Goal: Task Accomplishment & Management: Use online tool/utility

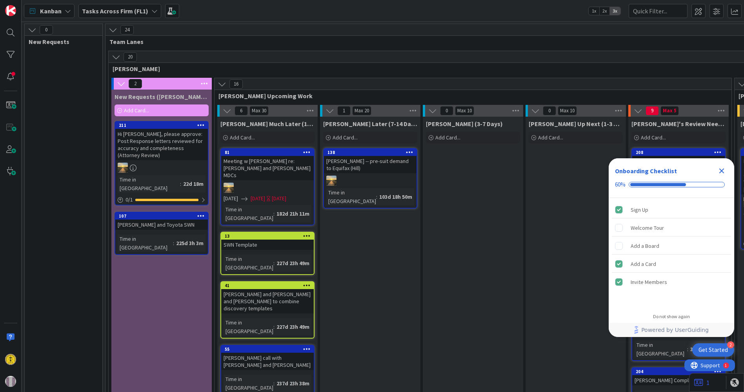
click at [721, 170] on icon "Close Checklist" at bounding box center [722, 170] width 5 height 5
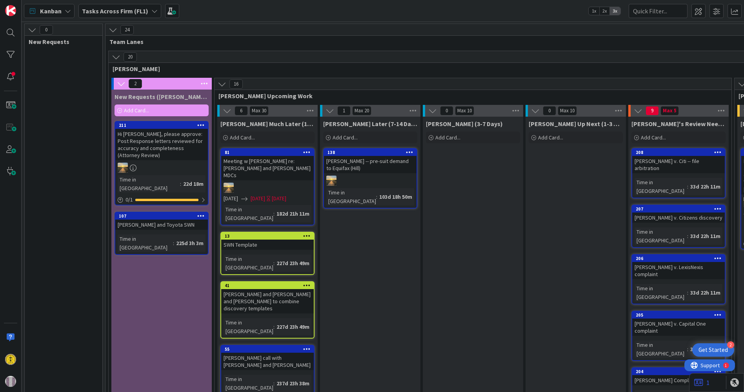
click at [151, 8] on icon at bounding box center [154, 11] width 6 height 6
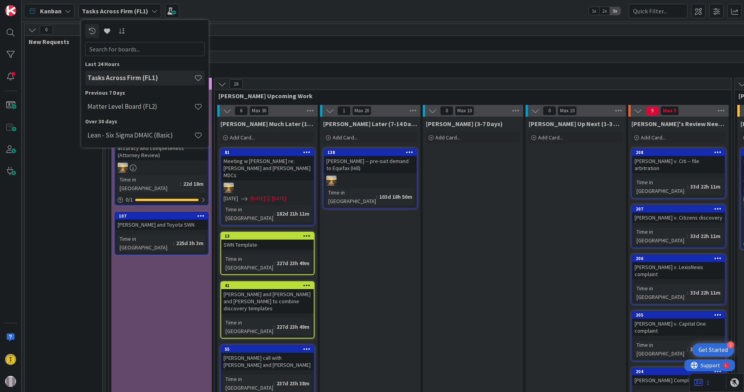
click at [225, 12] on div "Kanban Tasks Across Firm (FL1) Last 24 Hours Tasks Across Firm (FL1) Previous 7…" at bounding box center [383, 11] width 723 height 22
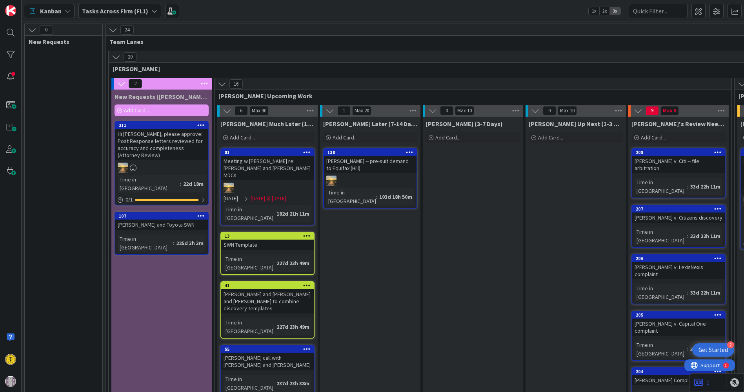
click at [71, 8] on div "Kanban" at bounding box center [49, 11] width 51 height 14
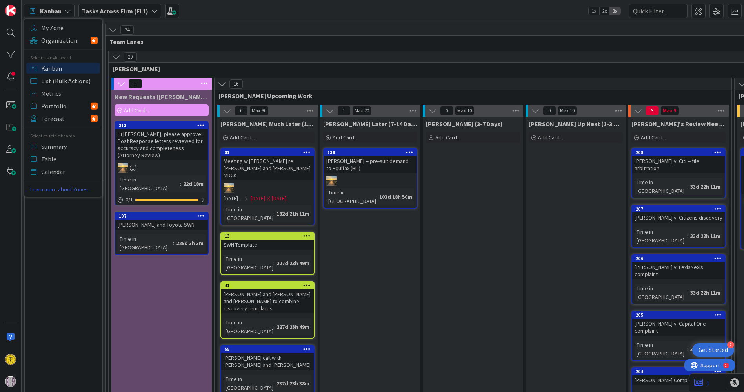
click at [55, 69] on span "Kanban" at bounding box center [69, 68] width 56 height 12
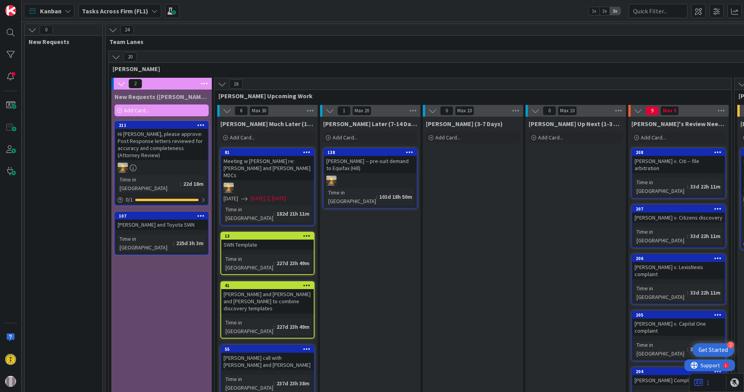
click at [148, 11] on div "Tasks Across Firm (FL1)" at bounding box center [119, 11] width 83 height 14
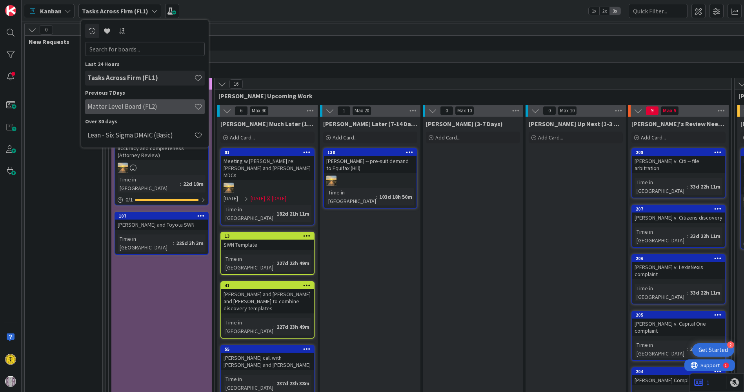
click at [129, 101] on div "Matter Level Board (FL2)" at bounding box center [145, 106] width 120 height 15
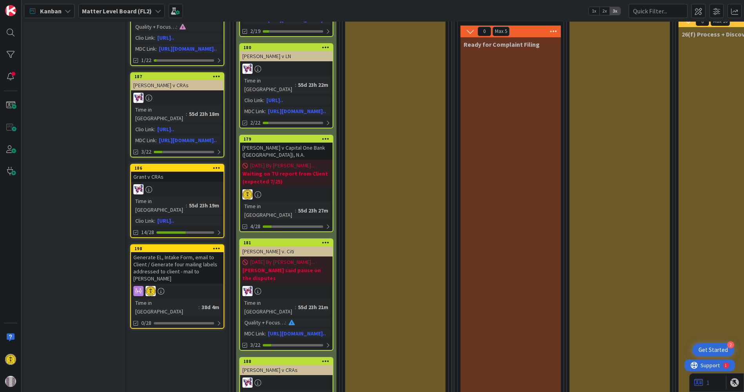
scroll to position [174, 0]
click at [173, 251] on div "Generate EL, Intake Form, email to Client / Generate four mailing labels addres…" at bounding box center [177, 266] width 93 height 31
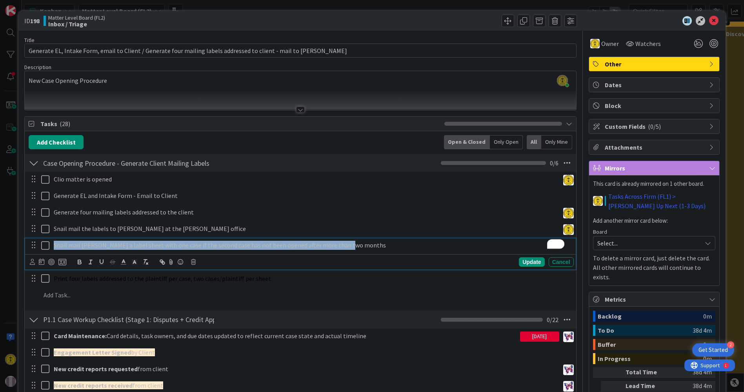
drag, startPoint x: 355, startPoint y: 246, endPoint x: 40, endPoint y: 160, distance: 327.0
click at [40, 160] on div "Case Opening Procedure - Generate Client Mailing Labels Checklist Name 55 / 64 …" at bounding box center [300, 229] width 551 height 153
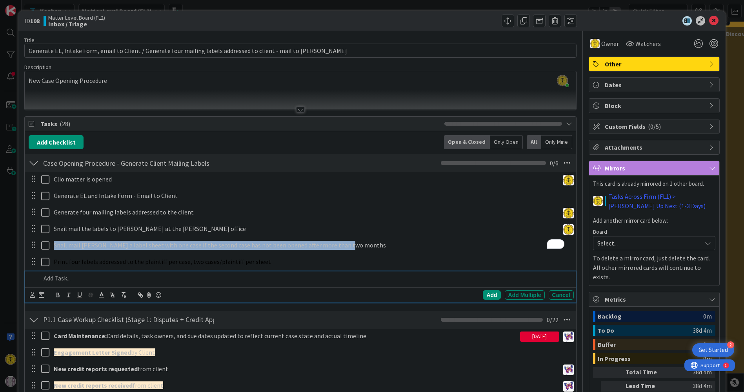
click at [284, 297] on div "Add Add Multiple Cancel" at bounding box center [300, 286] width 550 height 31
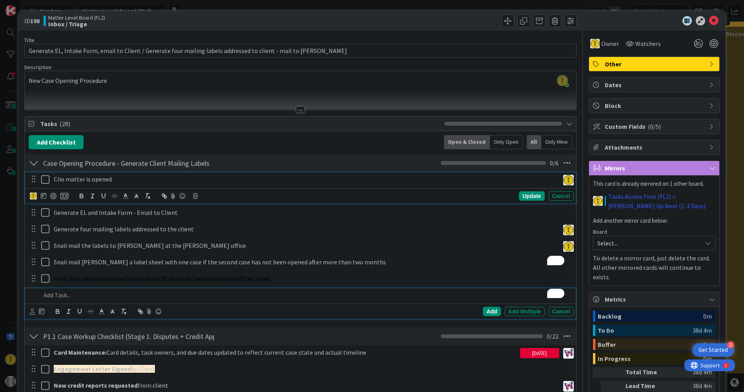
click at [44, 178] on icon at bounding box center [45, 179] width 8 height 9
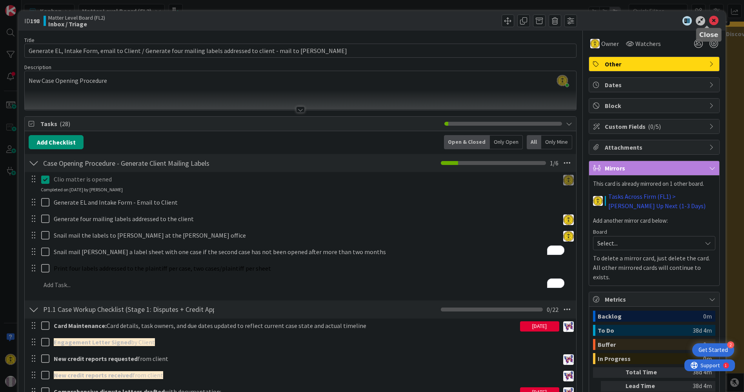
click at [709, 20] on icon at bounding box center [713, 20] width 9 height 9
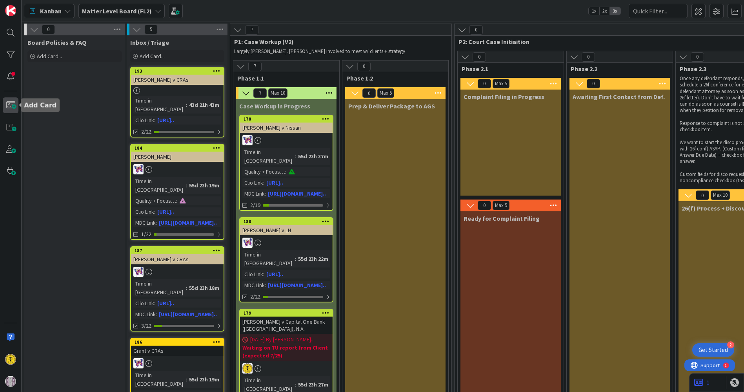
click at [9, 108] on span at bounding box center [11, 105] width 16 height 16
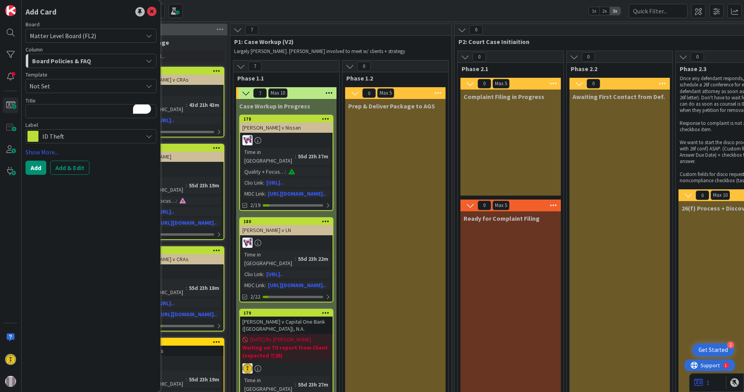
type textarea "x"
type textarea "BA"
type textarea "x"
type textarea "BAr"
type textarea "x"
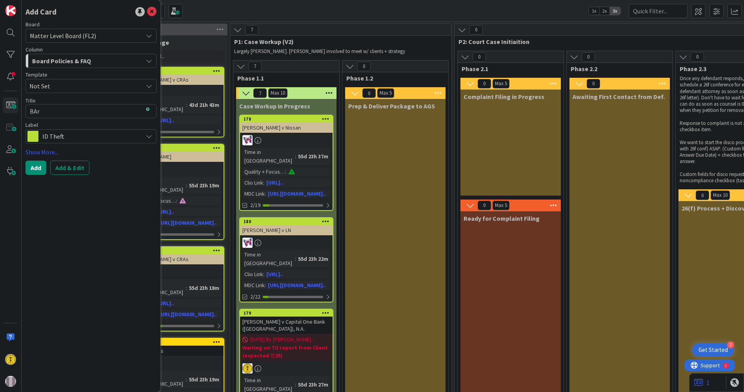
type textarea "BArb"
type textarea "x"
type textarea "BArba"
type textarea "x"
type textarea "BArbat"
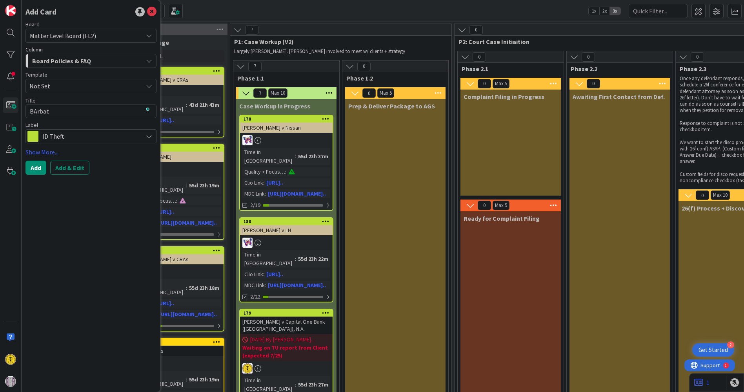
type textarea "x"
type textarea "BArbato"
type textarea "x"
type textarea "BArbat"
type textarea "x"
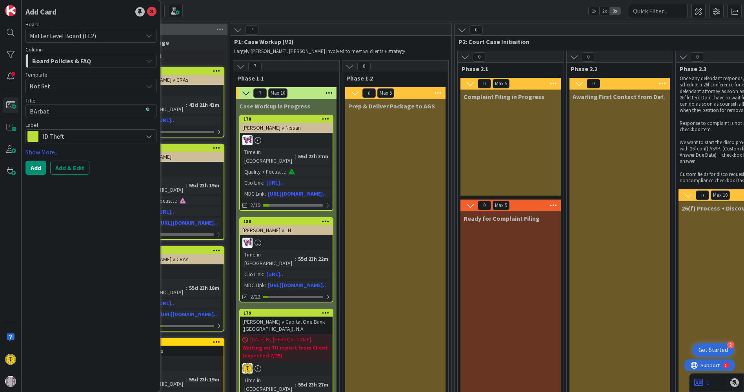
type textarea "BArba"
type textarea "x"
type textarea "BArb"
type textarea "x"
type textarea "BAr"
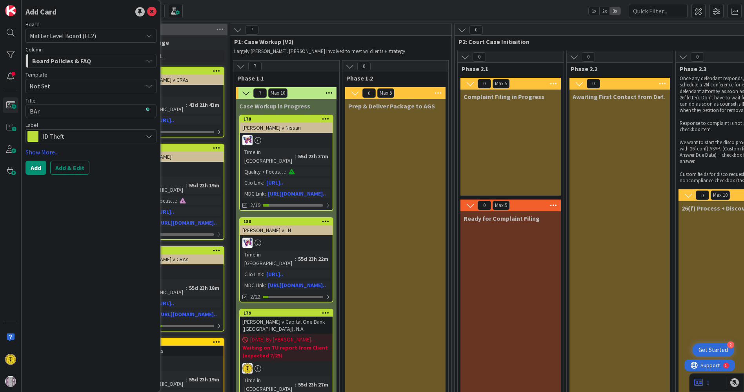
type textarea "x"
type textarea "BA"
type textarea "x"
type textarea "B"
type textarea "x"
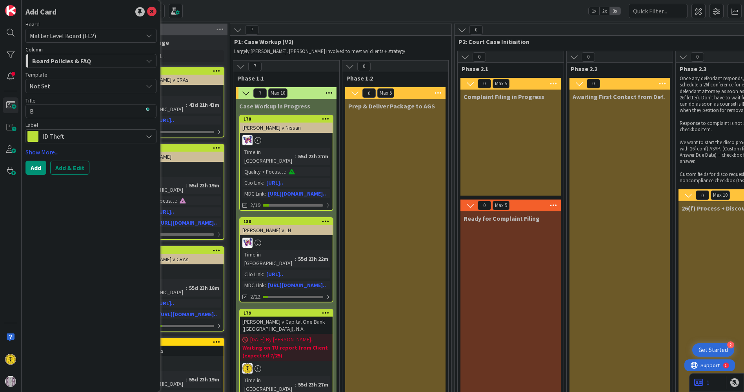
type textarea "Ba"
type textarea "x"
type textarea "Bar"
type textarea "x"
type textarea "Barb"
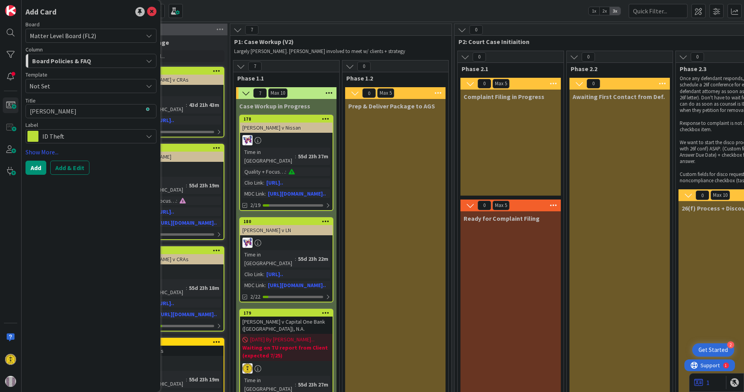
type textarea "x"
type textarea "Barba"
type textarea "x"
type textarea "Barbat"
type textarea "x"
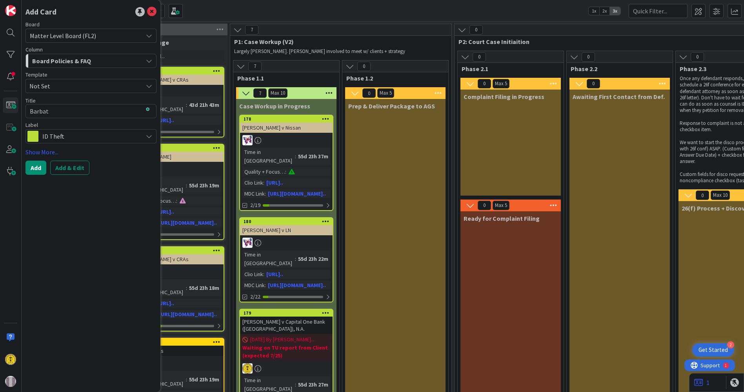
type textarea "Barbato"
type textarea "x"
type textarea "Barbato"
type textarea "x"
type textarea "Barbato v"
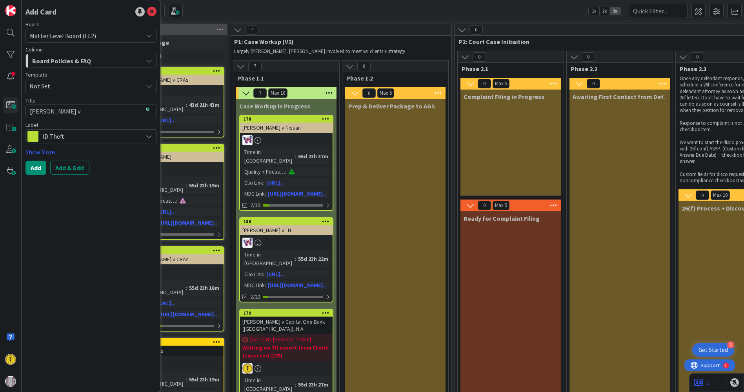
type textarea "x"
type textarea "Barbato v"
type textarea "x"
type textarea "Barbato v C"
type textarea "x"
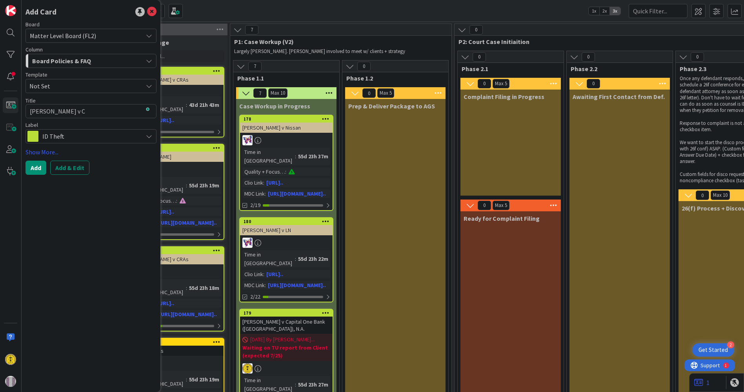
type textarea "Barbato v Ch"
type textarea "x"
type textarea "Barbato v Cha"
type textarea "x"
type textarea "Barbato v Chas"
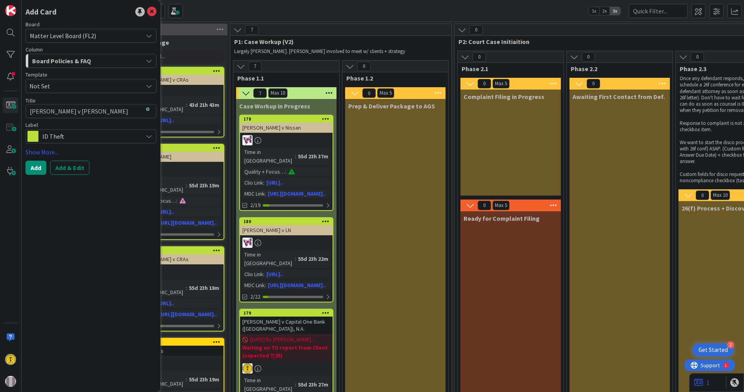
type textarea "x"
type textarea "Barbato v Chase"
type textarea "x"
type textarea "Barbato v Chase"
type textarea "x"
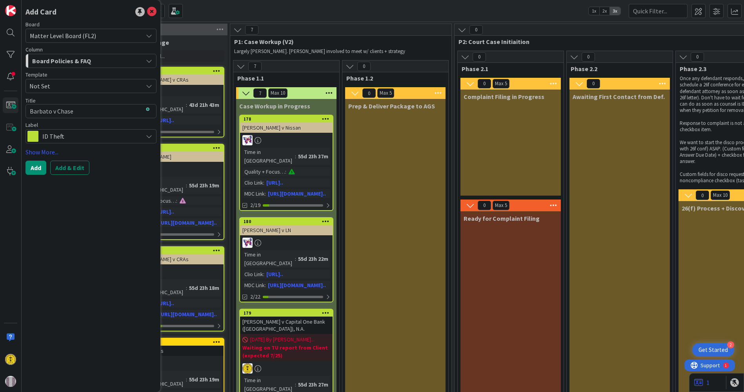
type textarea "Barbato v Chase -"
type textarea "x"
type textarea "Barbato v Chase -"
type textarea "x"
type textarea "Barbato v Chase - S"
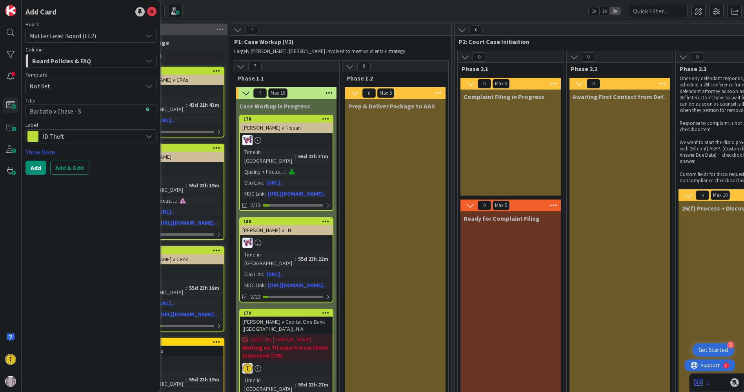
type textarea "x"
type textarea "Barbato v Chase - Se"
type textarea "x"
type textarea "Barbato v Chase - Sec"
type textarea "x"
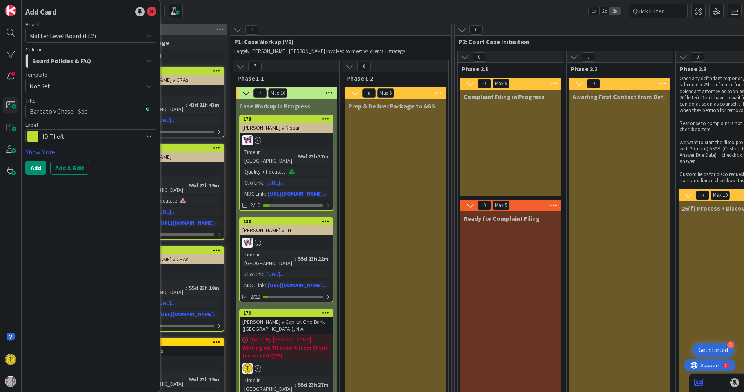
type textarea "Barbato v Chase - Seco"
type textarea "x"
type textarea "Barbato v Chase - Secon"
type textarea "x"
type textarea "Barbato v Chase - Second"
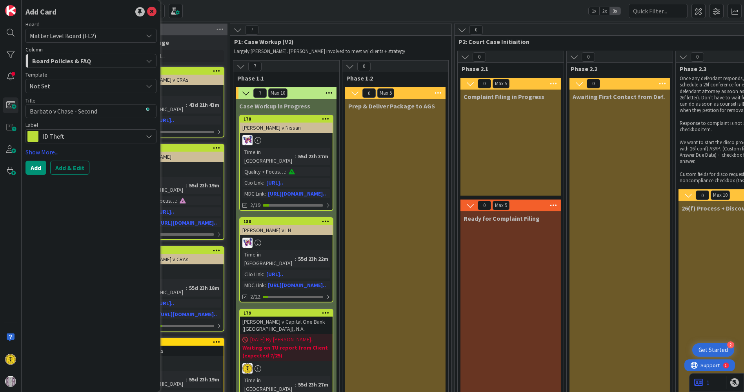
type textarea "x"
type textarea "Barbato v Chase - Second"
type textarea "x"
type textarea "Barbato v Chase - Second C"
type textarea "x"
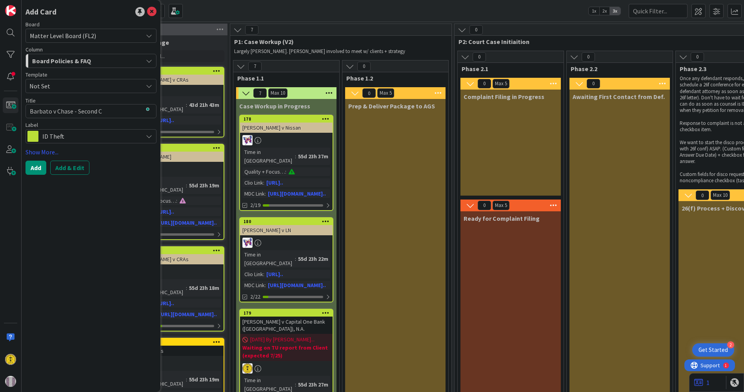
type textarea "Barbato v Chase - Second Ca"
type textarea "x"
type textarea "Barbato v Chase - Second Cas"
type textarea "x"
type textarea "Barbato v Chase - Second Case"
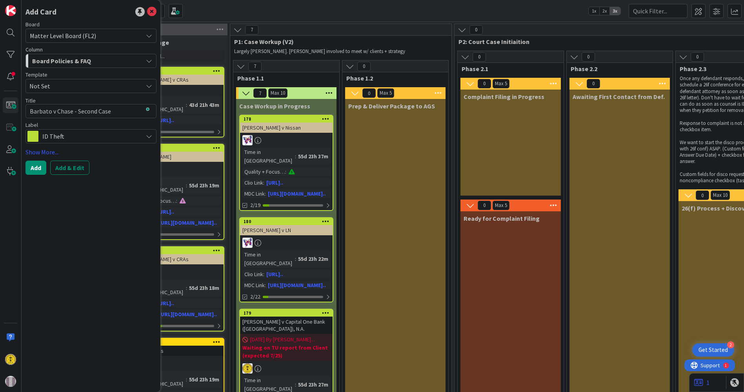
type textarea "x"
type textarea "Barbato v Chase - Second Case"
click at [38, 167] on button "Add" at bounding box center [36, 167] width 21 height 14
click at [32, 162] on button "Add" at bounding box center [36, 167] width 21 height 14
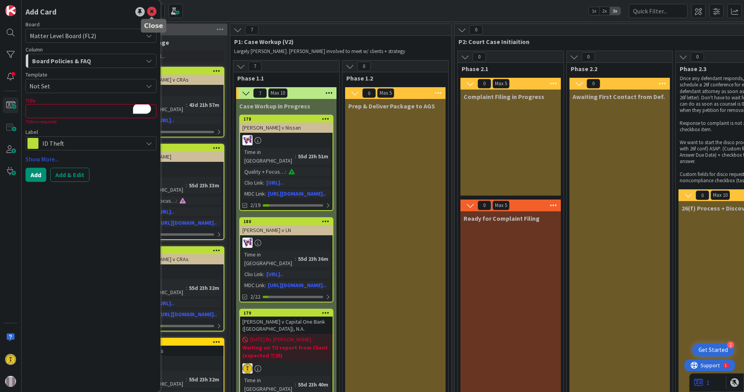
click at [152, 9] on icon at bounding box center [151, 11] width 9 height 9
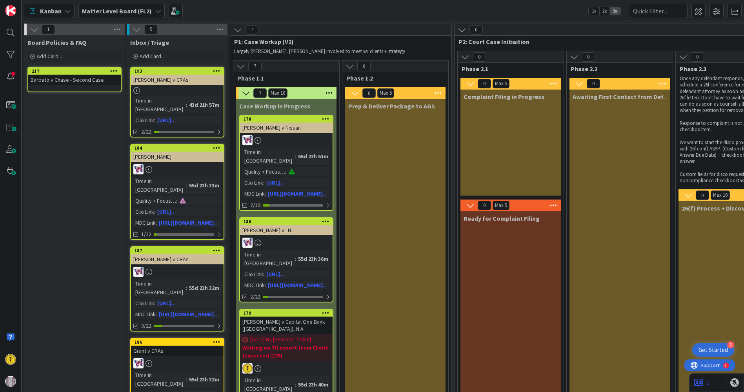
click at [80, 82] on div "Barbato v Chase - Second Case" at bounding box center [74, 80] width 93 height 10
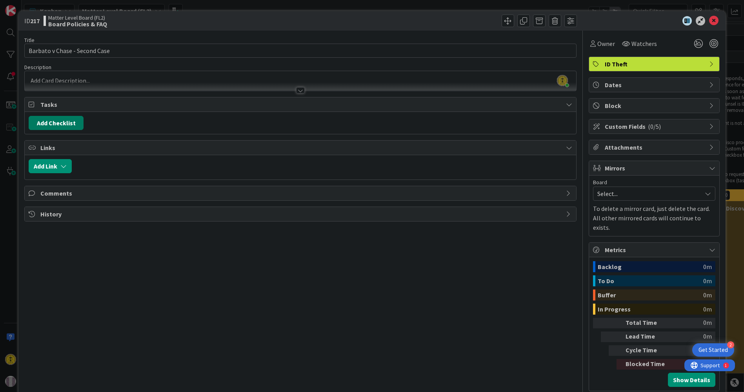
click at [58, 123] on button "Add Checklist" at bounding box center [56, 123] width 55 height 14
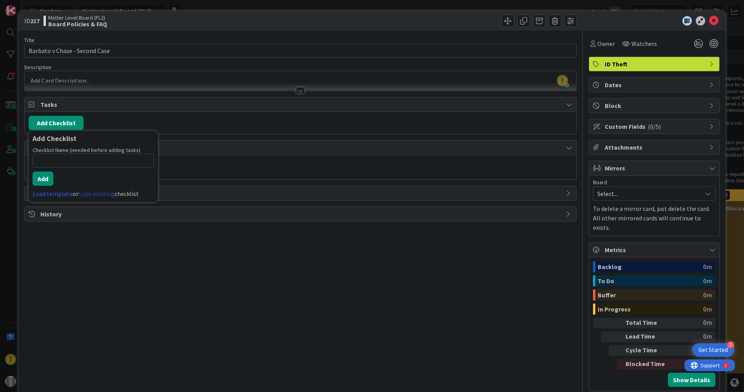
click at [96, 192] on link "Copy existing" at bounding box center [96, 193] width 36 height 8
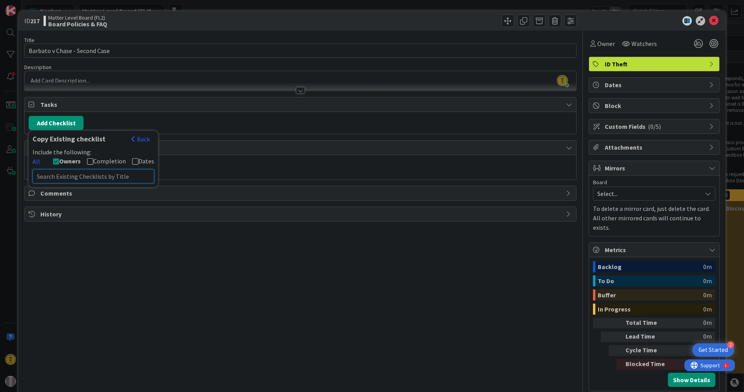
click at [66, 174] on input "text" at bounding box center [94, 176] width 122 height 14
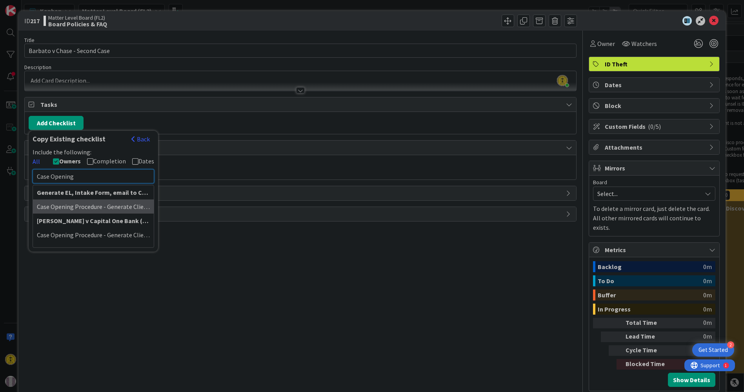
type input "Case Opening"
click at [75, 203] on div "Case Opening Procedure - Generate Client Mailing Labels" at bounding box center [93, 206] width 121 height 14
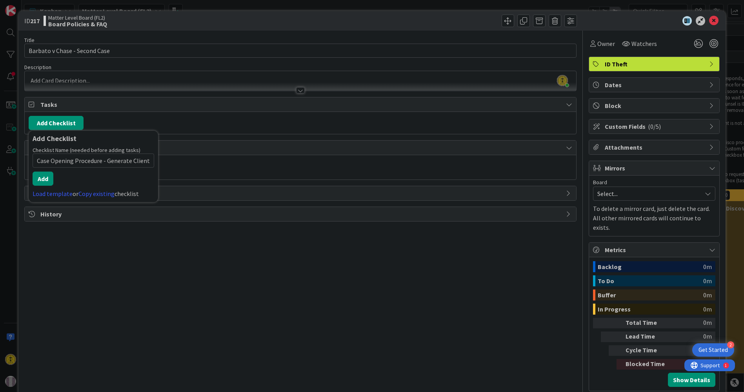
scroll to position [0, 35]
click at [40, 176] on button "Add" at bounding box center [43, 178] width 21 height 14
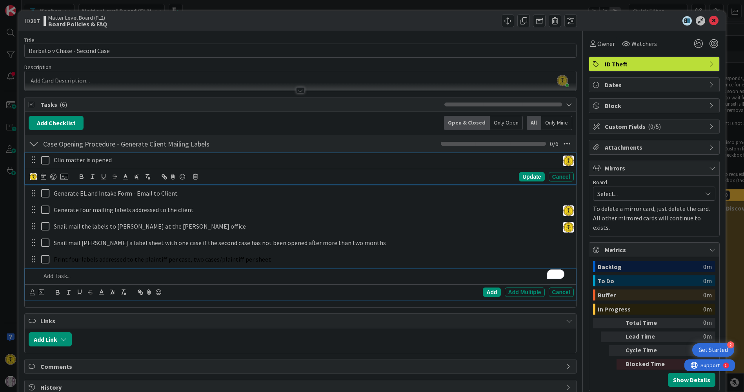
click at [44, 156] on icon at bounding box center [45, 159] width 8 height 9
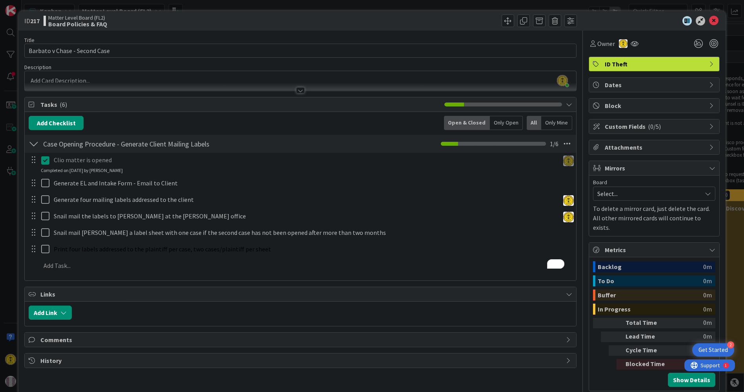
click at [34, 143] on div at bounding box center [34, 144] width 10 height 14
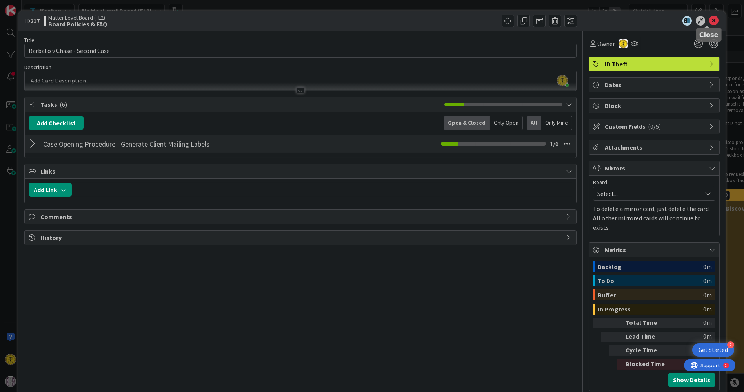
click at [709, 19] on icon at bounding box center [713, 20] width 9 height 9
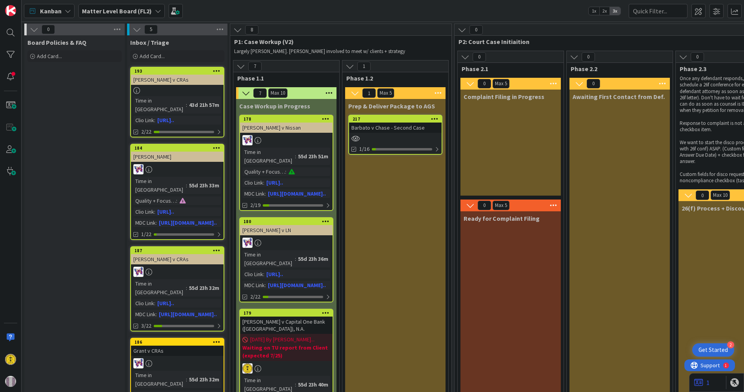
click at [388, 131] on div "Barbato v Chase - Second Case" at bounding box center [395, 127] width 93 height 10
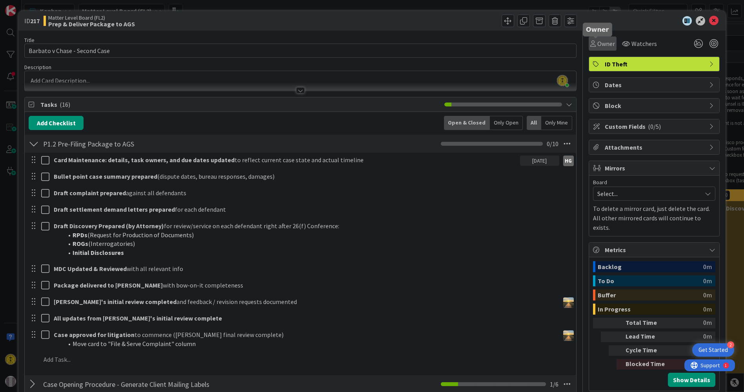
click at [590, 43] on div "Owner" at bounding box center [602, 43] width 25 height 9
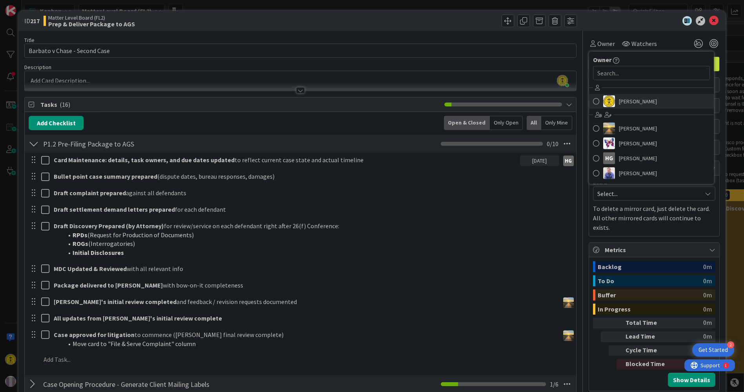
click at [593, 100] on span at bounding box center [596, 101] width 6 height 12
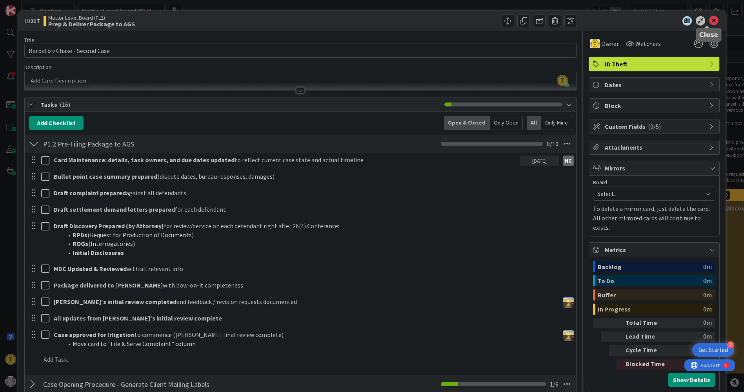
click at [709, 17] on icon at bounding box center [713, 20] width 9 height 9
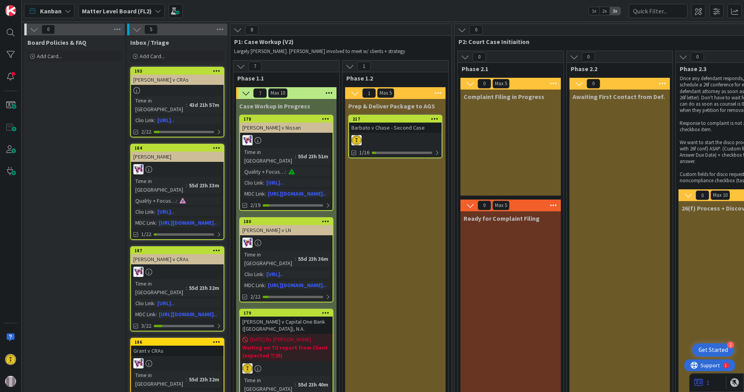
click at [383, 128] on div "Barbato v Chase - Second Case" at bounding box center [395, 127] width 93 height 10
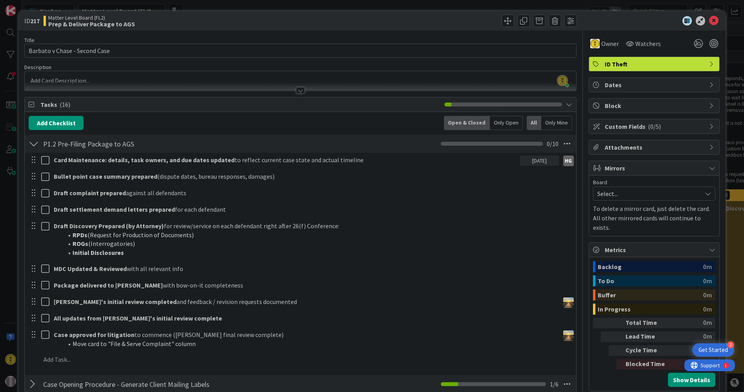
click at [33, 143] on div at bounding box center [34, 144] width 10 height 14
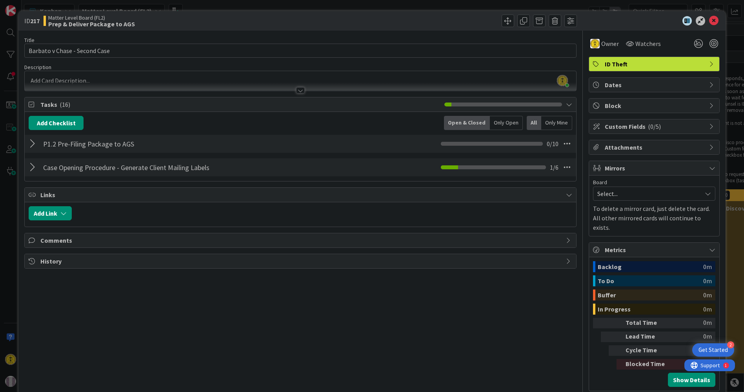
click at [33, 164] on div at bounding box center [34, 167] width 10 height 14
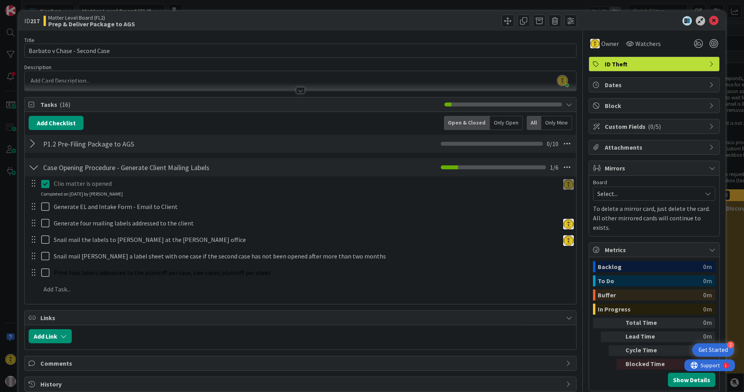
click at [36, 168] on div at bounding box center [34, 167] width 10 height 14
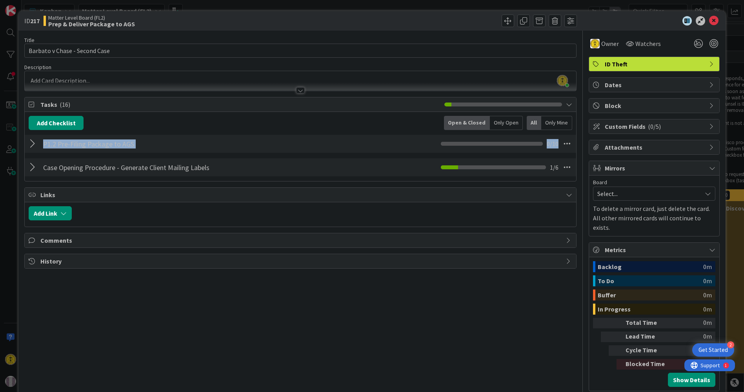
drag, startPoint x: 240, startPoint y: 169, endPoint x: 169, endPoint y: 151, distance: 73.5
click at [194, 146] on div "Add Checklist Open & Closed Only Open All Only Mine P1.2 Pre-Filing Package to …" at bounding box center [300, 146] width 543 height 61
click at [30, 168] on div at bounding box center [34, 167] width 10 height 14
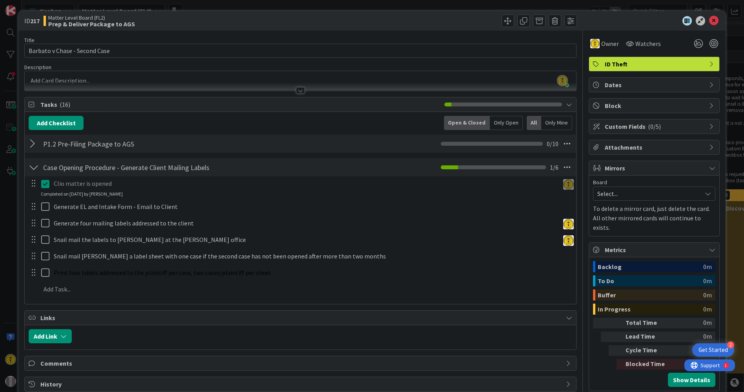
click at [32, 166] on div at bounding box center [34, 167] width 10 height 14
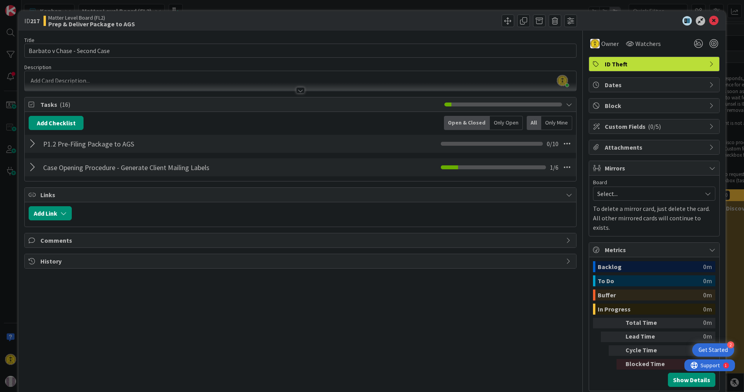
click at [33, 164] on div at bounding box center [34, 167] width 10 height 14
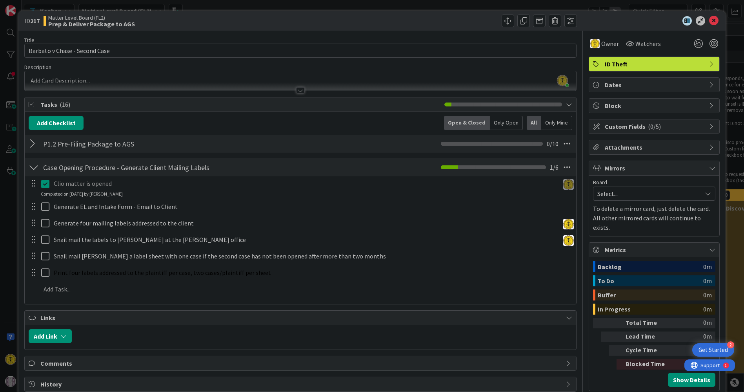
click at [33, 164] on div at bounding box center [34, 167] width 10 height 14
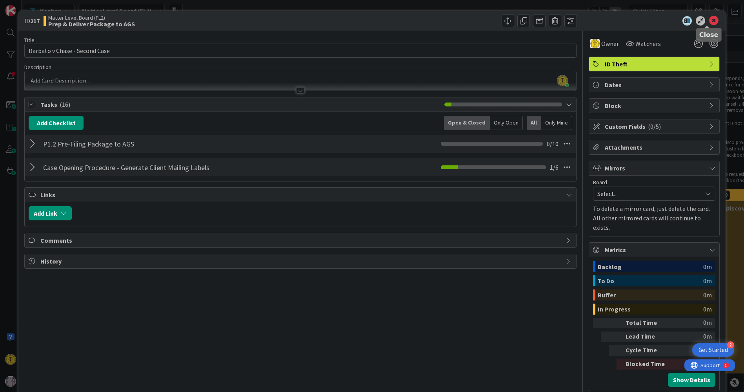
click at [709, 20] on icon at bounding box center [713, 20] width 9 height 9
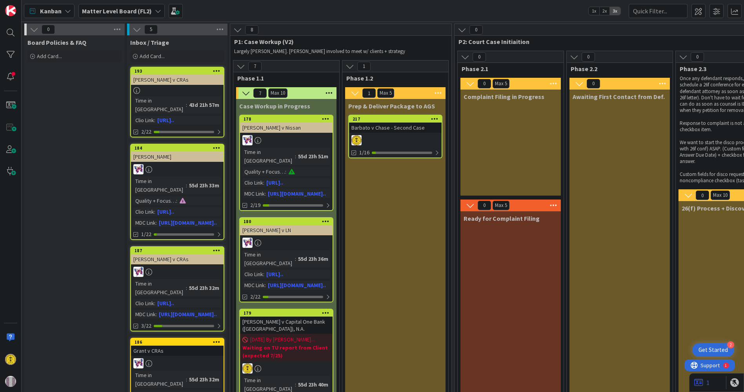
click at [381, 132] on div "Barbato v Chase - Second Case" at bounding box center [395, 127] width 93 height 10
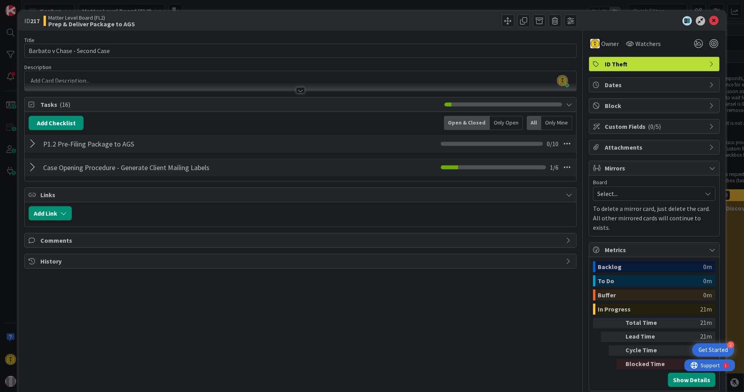
click at [28, 166] on div "Case Opening Procedure - Generate Client Mailing Labels Checklist Name 55 / 64 …" at bounding box center [300, 167] width 551 height 18
click at [35, 167] on div at bounding box center [34, 167] width 10 height 14
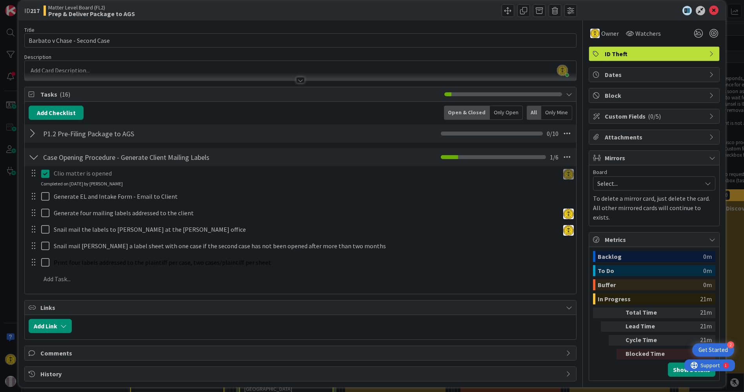
scroll to position [15, 0]
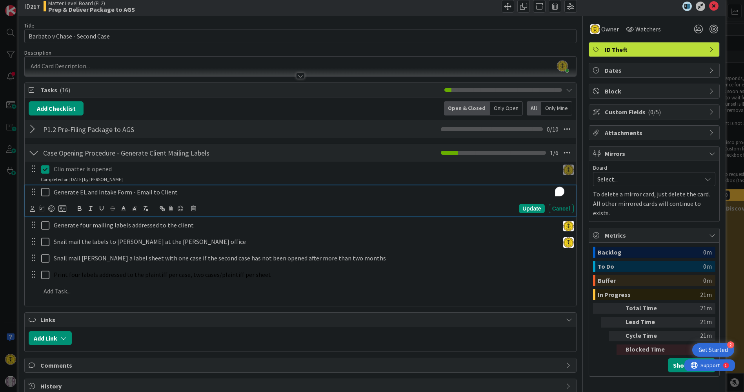
click at [67, 191] on p "Generate EL and Intake Form - Email to Client" at bounding box center [312, 192] width 517 height 9
drag, startPoint x: 87, startPoint y: 191, endPoint x: 131, endPoint y: 192, distance: 43.2
click at [131, 192] on p "Generate EL and Intake Form - Email to Client" at bounding box center [312, 192] width 517 height 9
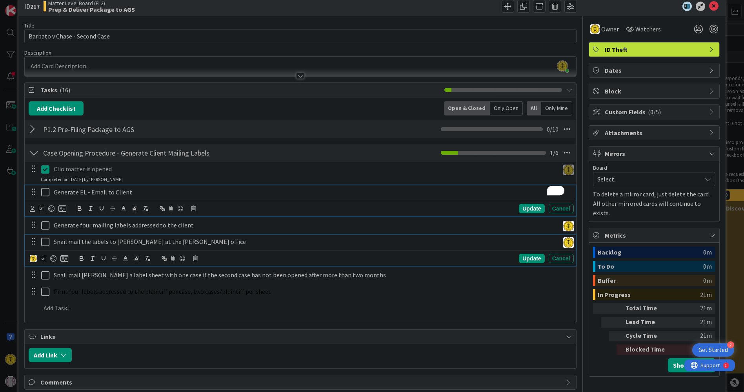
click at [244, 237] on p "Snail mail the labels to [PERSON_NAME] at the [PERSON_NAME] office" at bounding box center [305, 241] width 503 height 9
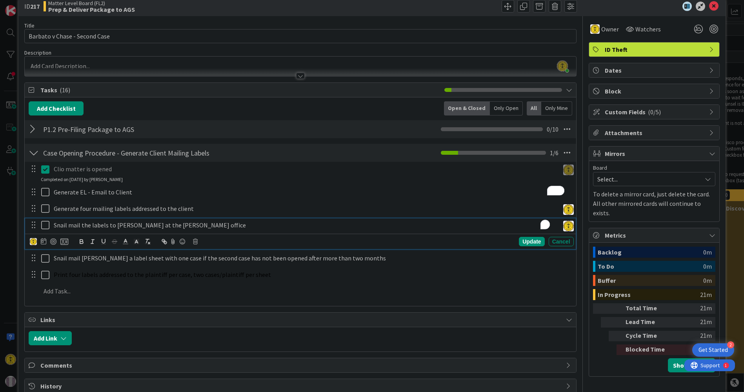
scroll to position [0, 0]
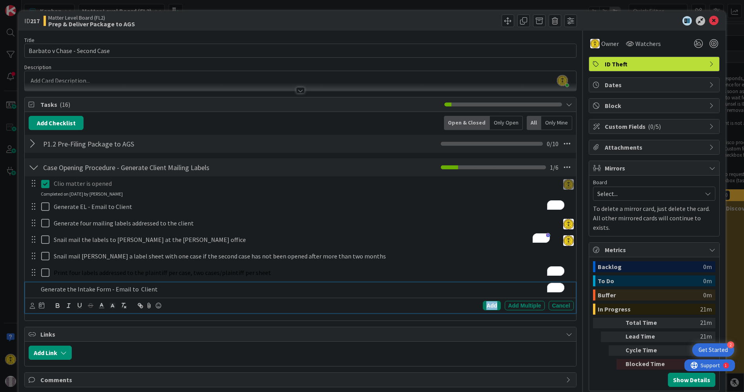
click at [483, 302] on div "Add" at bounding box center [492, 305] width 18 height 9
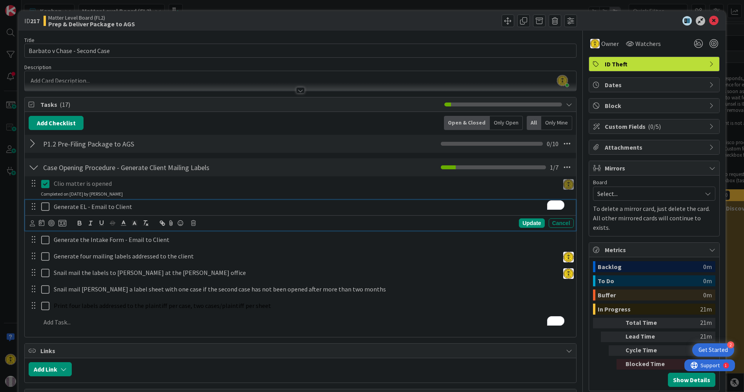
click at [44, 205] on icon at bounding box center [45, 206] width 8 height 9
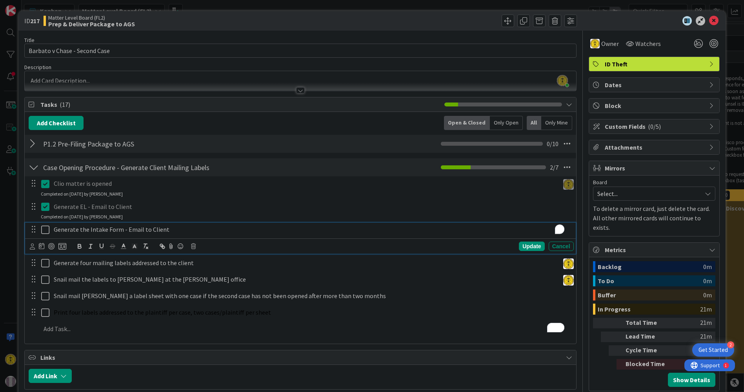
click at [137, 231] on p "Generate the Intake Form - Email to Client" at bounding box center [312, 229] width 517 height 9
click at [181, 228] on p "Generate the Intake Form - Email to Client" at bounding box center [312, 229] width 517 height 9
click at [523, 240] on div "Update Cancel" at bounding box center [302, 245] width 544 height 11
click at [523, 244] on div "Update" at bounding box center [532, 245] width 26 height 9
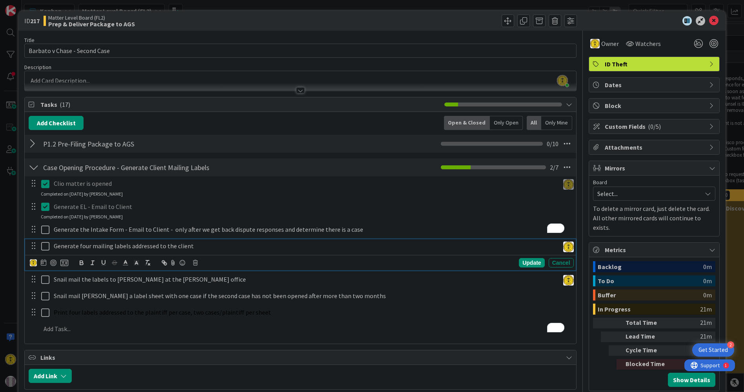
click at [137, 248] on p "Generate four mailing labels addressed to the client" at bounding box center [305, 245] width 503 height 9
click at [202, 246] on p "Generate four mailing labels addressed to the client" at bounding box center [305, 245] width 503 height 9
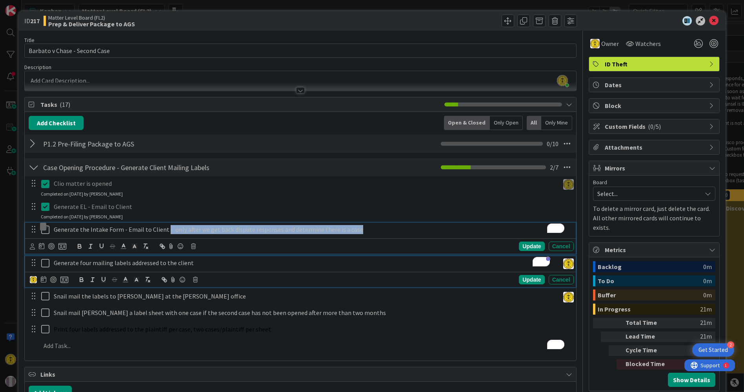
drag, startPoint x: 353, startPoint y: 227, endPoint x: 163, endPoint y: 229, distance: 189.9
click at [163, 229] on p "Generate the Intake Form - Email to Client - only after we get back dispute res…" at bounding box center [312, 229] width 517 height 9
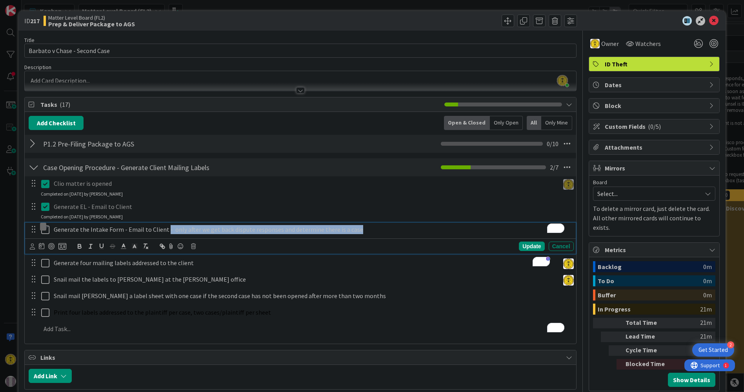
copy p "- only after we get back dispute responses and determine there is a case"
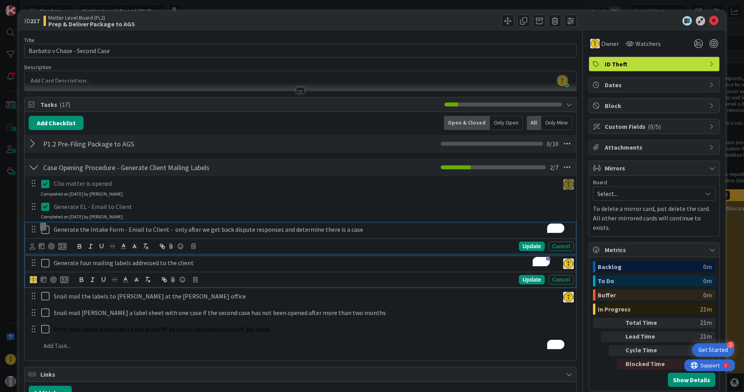
click at [204, 265] on p "Generate four mailing labels addressed to the client" at bounding box center [305, 262] width 503 height 9
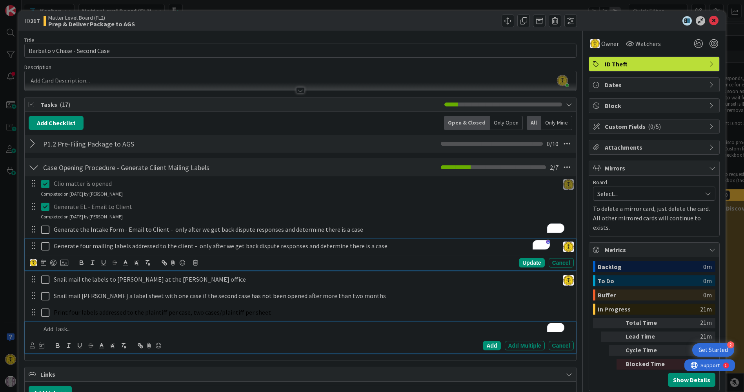
click at [256, 331] on p "To enrich screen reader interactions, please activate Accessibility in Grammarl…" at bounding box center [306, 328] width 530 height 9
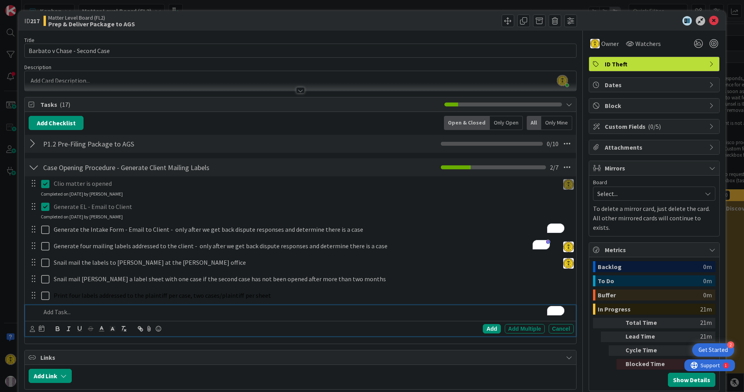
click at [36, 163] on div at bounding box center [34, 167] width 10 height 14
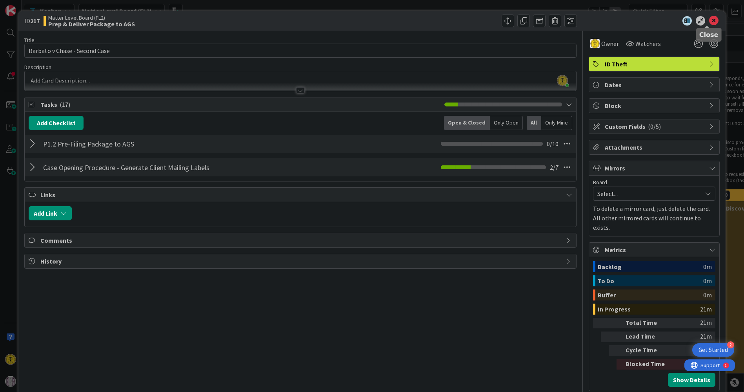
click at [709, 18] on icon at bounding box center [713, 20] width 9 height 9
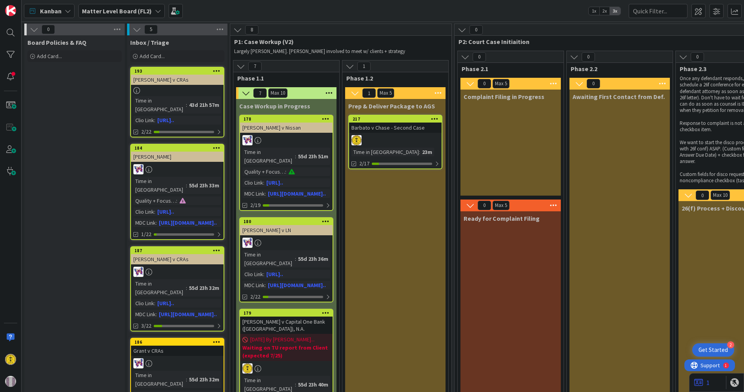
click at [395, 135] on div at bounding box center [395, 140] width 93 height 10
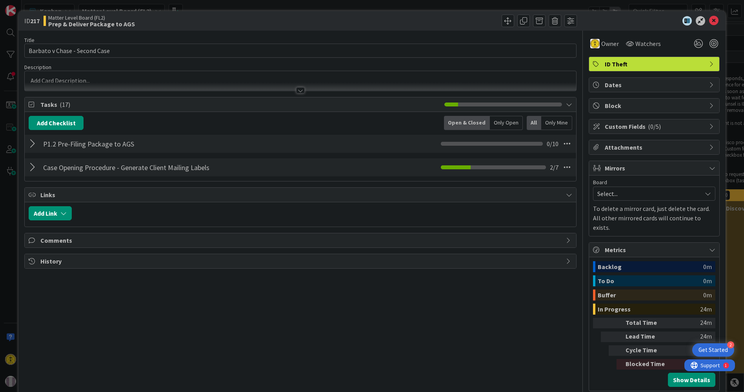
click at [30, 166] on div at bounding box center [34, 167] width 10 height 14
